Goal: Navigation & Orientation: Understand site structure

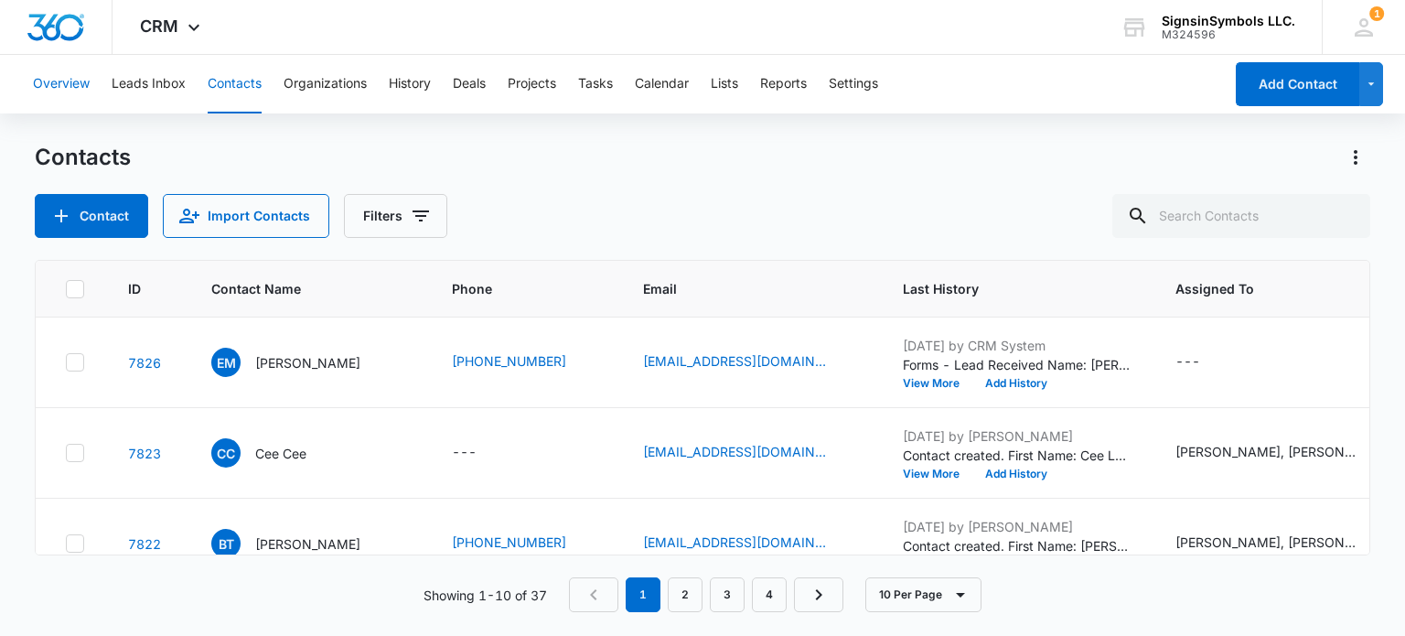
click at [64, 85] on button "Overview" at bounding box center [61, 84] width 57 height 59
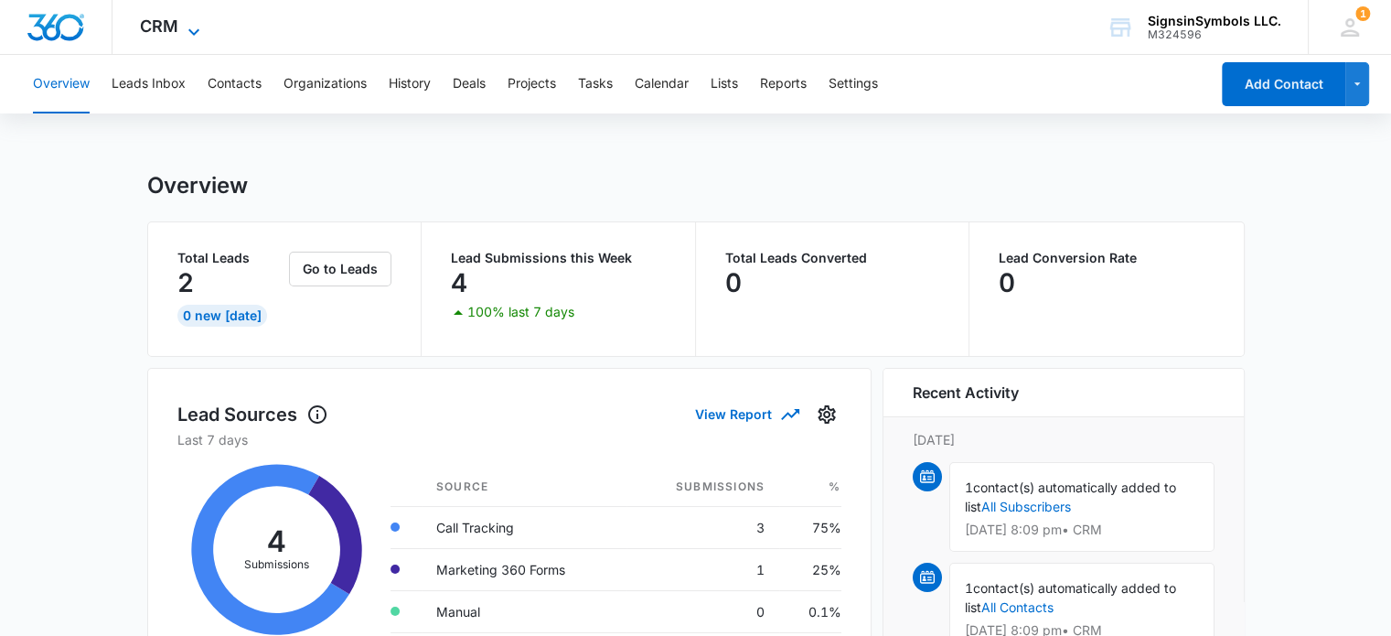
click at [156, 25] on span "CRM" at bounding box center [159, 25] width 38 height 19
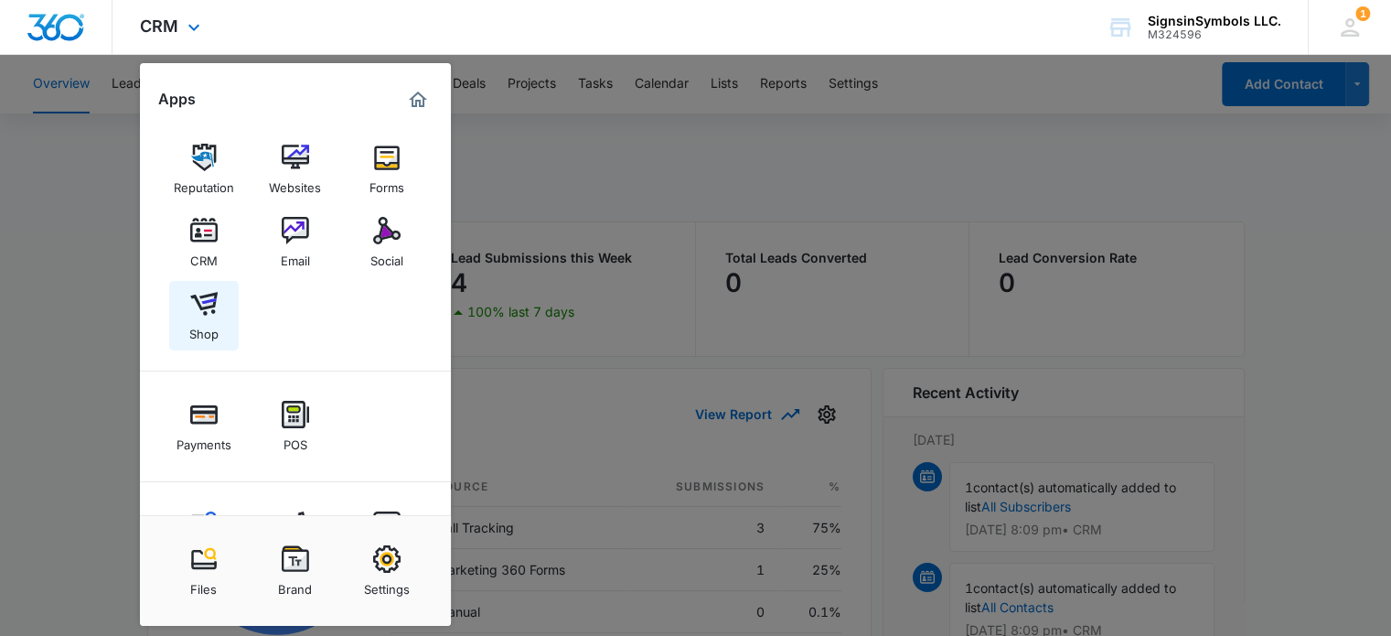
click at [201, 290] on img at bounding box center [203, 303] width 27 height 27
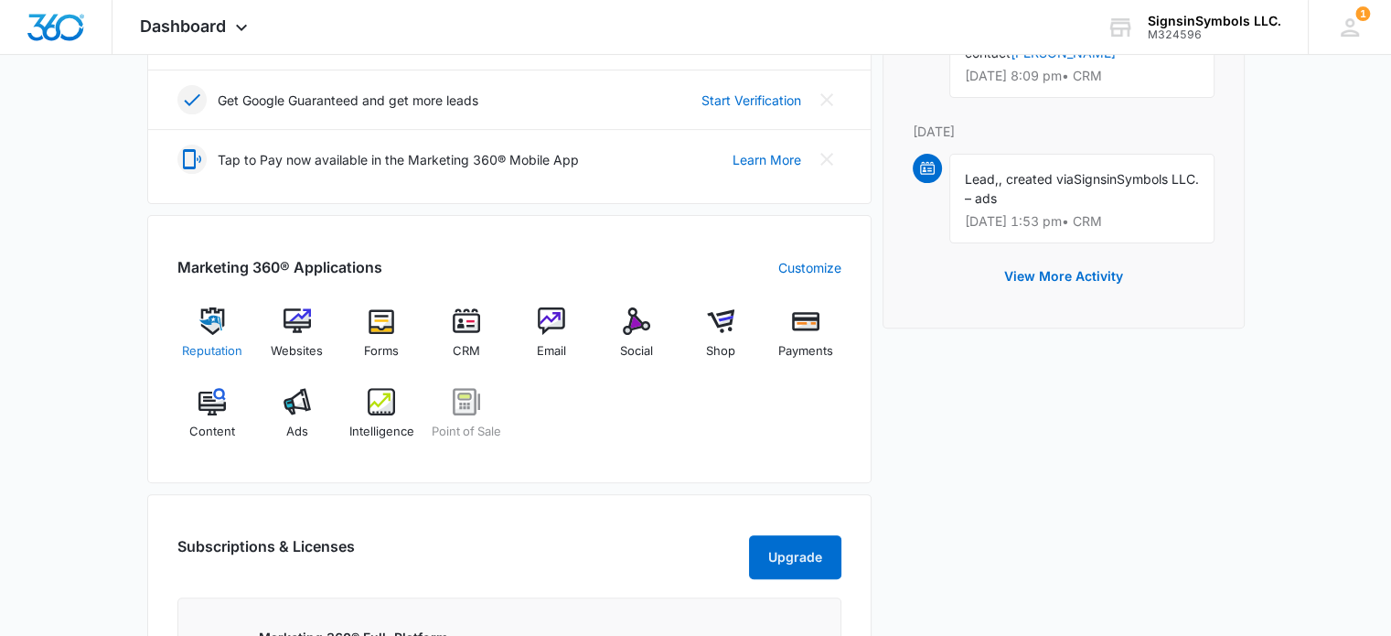
scroll to position [549, 0]
click at [719, 321] on img at bounding box center [720, 322] width 27 height 27
